Goal: Check status: Check status

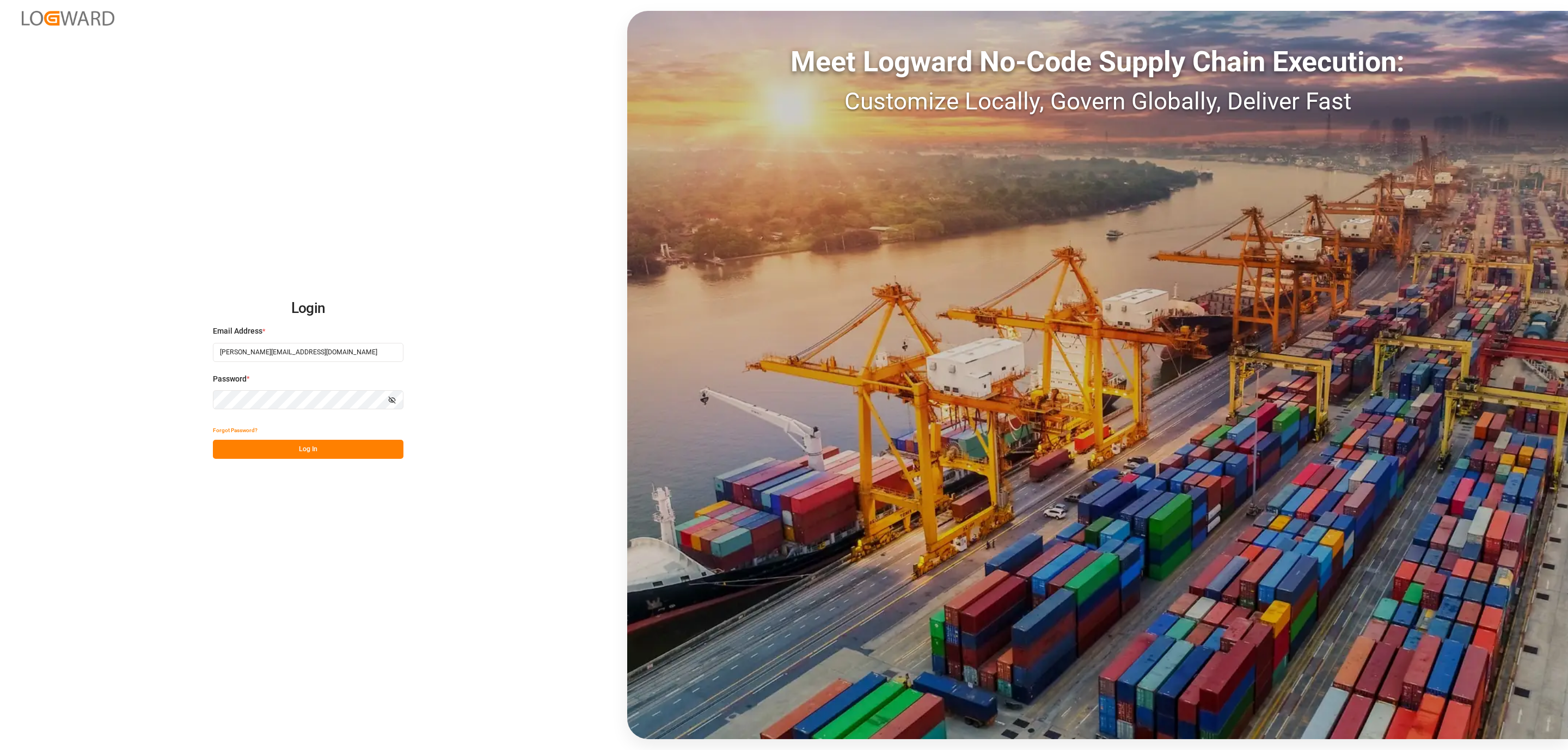
click at [253, 451] on button "Log In" at bounding box center [308, 449] width 191 height 19
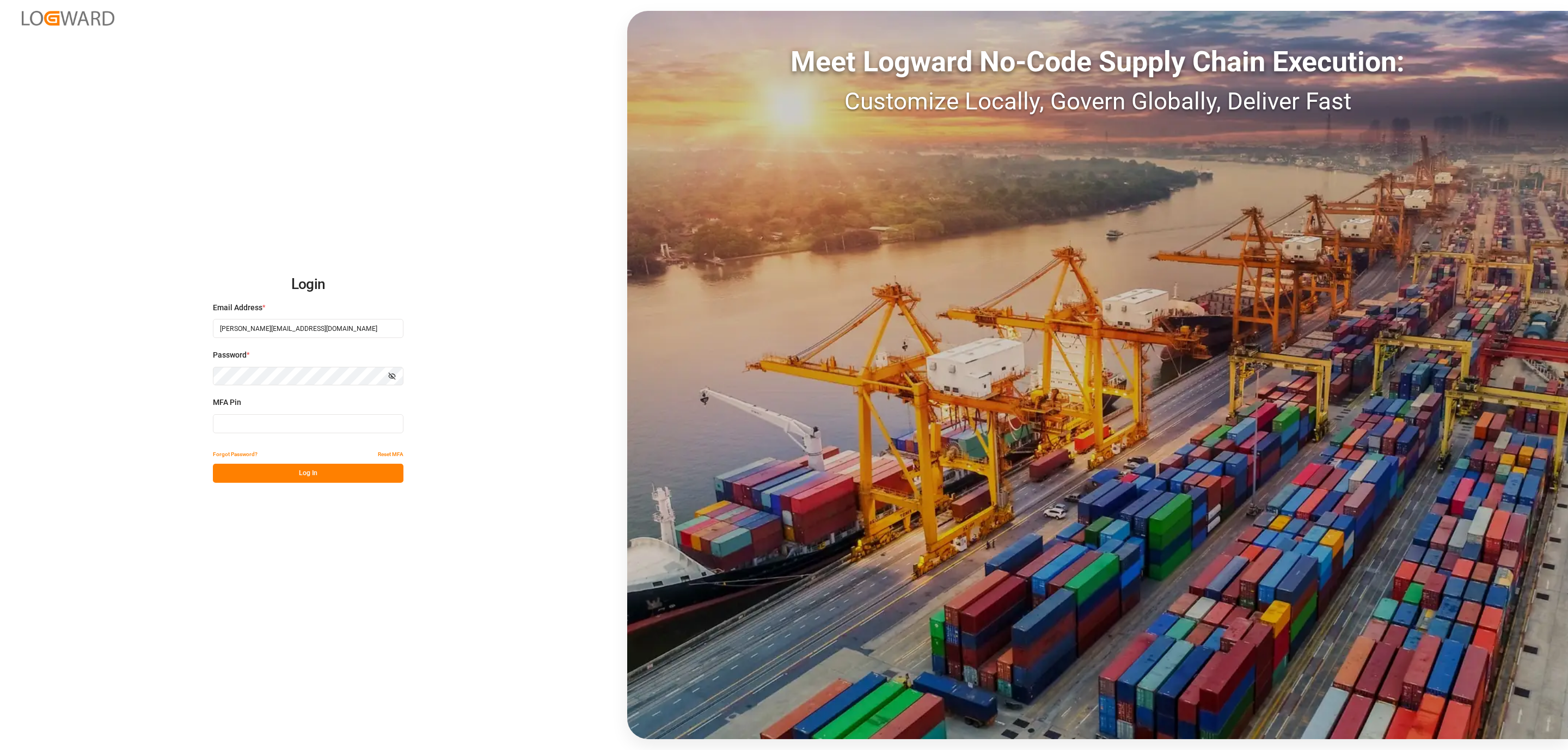
click at [251, 424] on input at bounding box center [308, 424] width 191 height 19
type input "386846"
click at [239, 470] on button "Log In" at bounding box center [308, 473] width 191 height 19
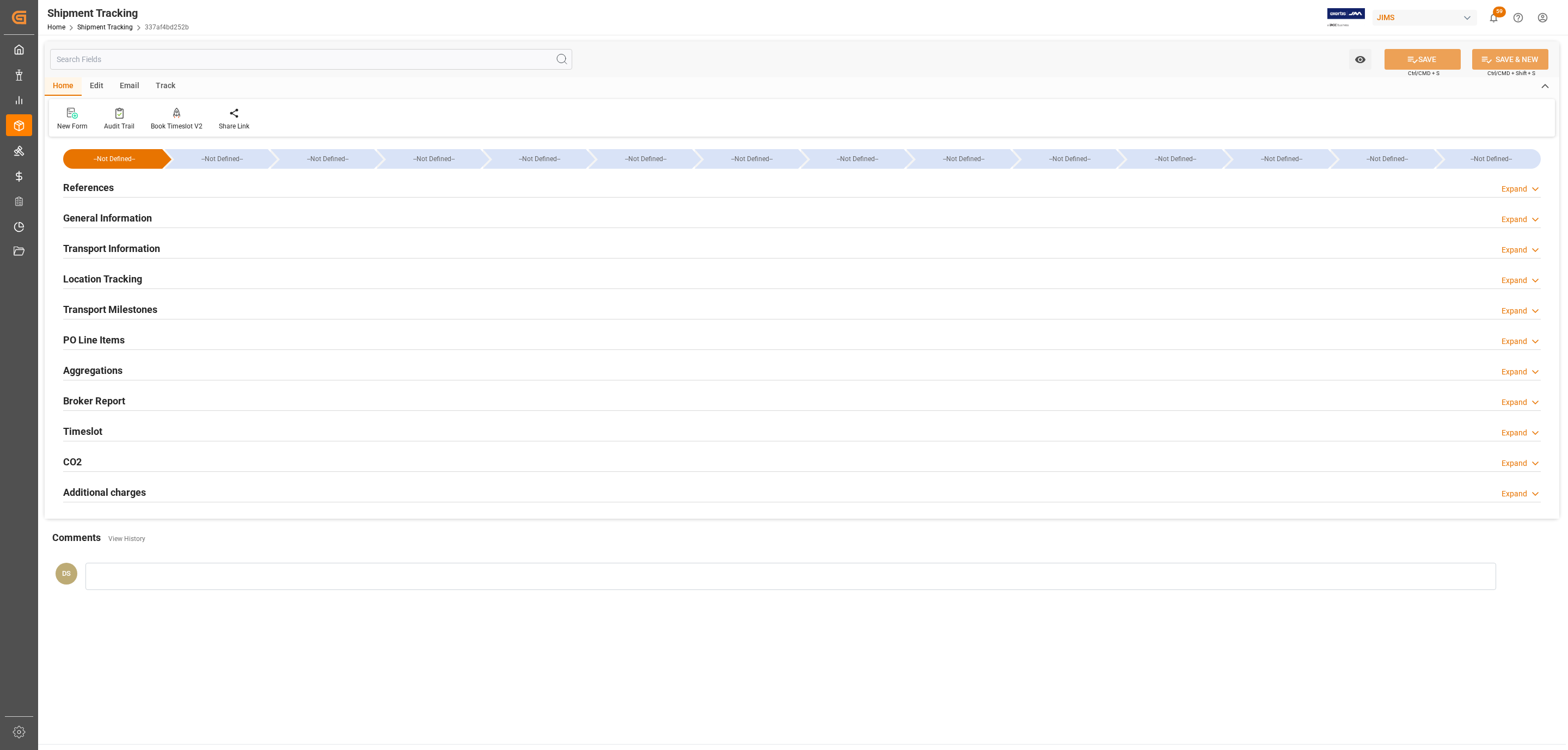
click at [122, 181] on div "References Expand" at bounding box center [802, 186] width 1477 height 21
